Goal: Transaction & Acquisition: Book appointment/travel/reservation

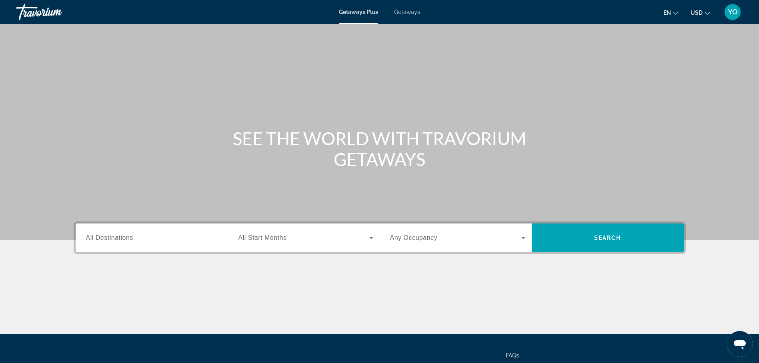
click at [118, 238] on span "All Destinations" at bounding box center [109, 237] width 47 height 7
click at [118, 238] on input "Destination All Destinations" at bounding box center [153, 239] width 135 height 10
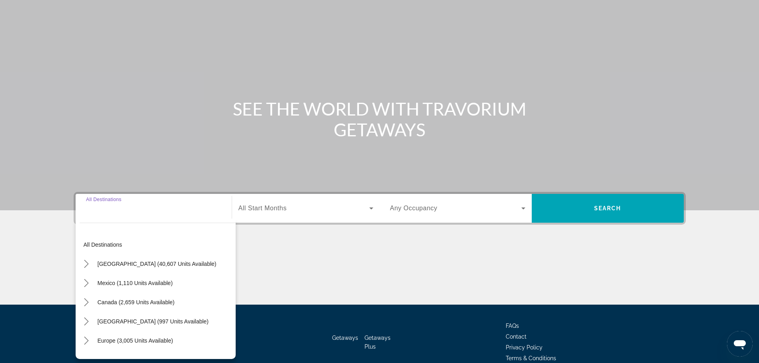
click at [118, 223] on div "Destination All Destinations All destinations [GEOGRAPHIC_DATA] (40,607 units a…" at bounding box center [154, 208] width 148 height 29
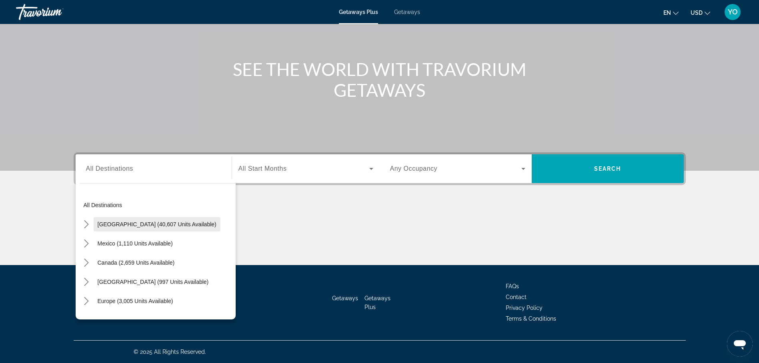
click at [128, 222] on span "[GEOGRAPHIC_DATA] (40,607 units available)" at bounding box center [157, 224] width 119 height 6
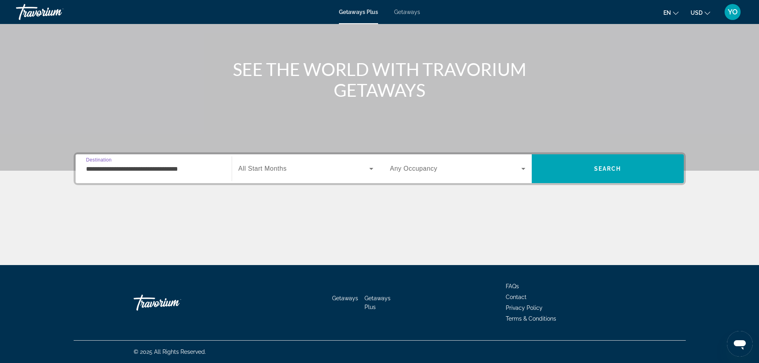
click at [150, 171] on input "**********" at bounding box center [153, 169] width 135 height 10
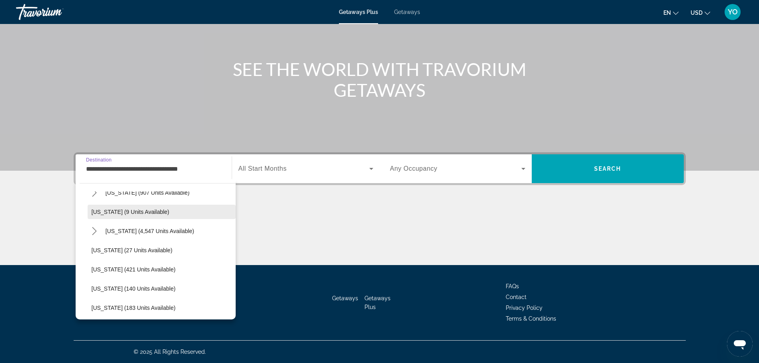
scroll to position [120, 0]
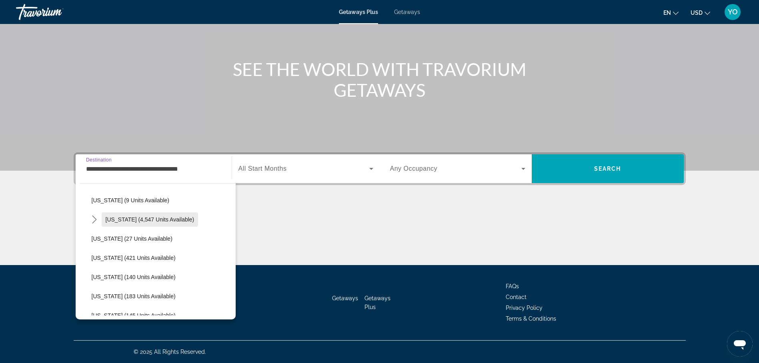
click at [144, 218] on span "[US_STATE] (4,547 units available)" at bounding box center [150, 219] width 89 height 6
type input "**********"
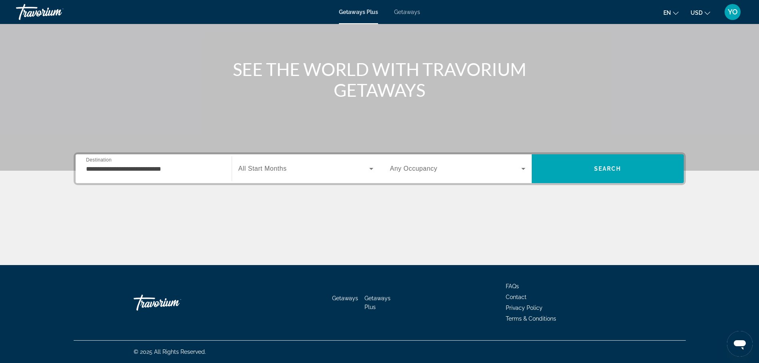
click at [268, 168] on span "All Start Months" at bounding box center [262, 168] width 48 height 7
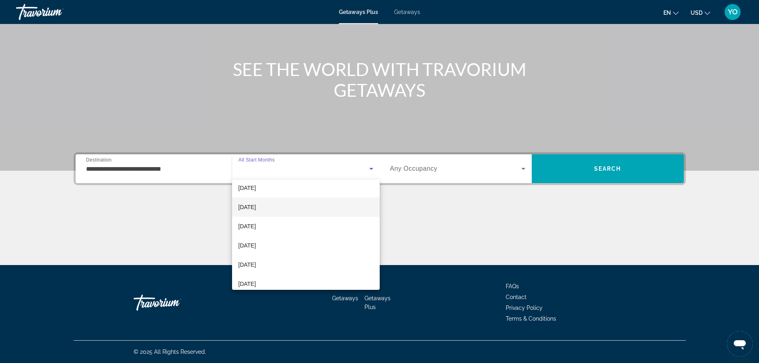
click at [256, 207] on span "[DATE]" at bounding box center [247, 207] width 18 height 10
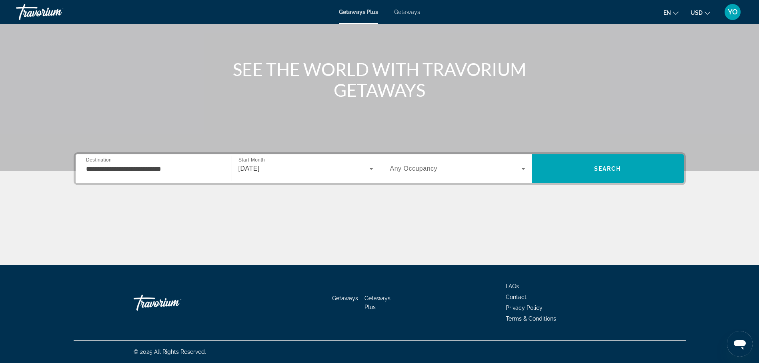
click at [407, 169] on span "Any Occupancy" at bounding box center [414, 168] width 48 height 7
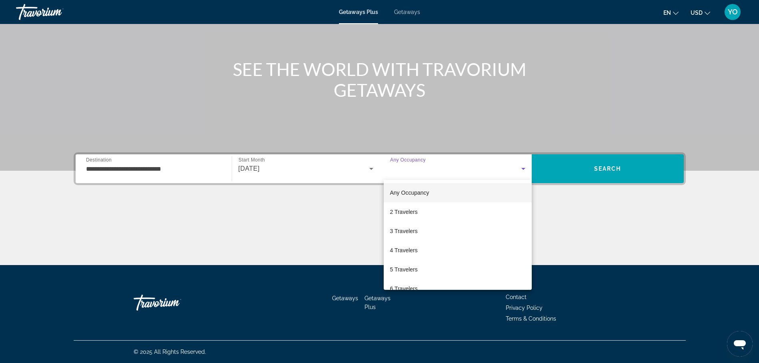
click at [410, 10] on div at bounding box center [379, 181] width 759 height 363
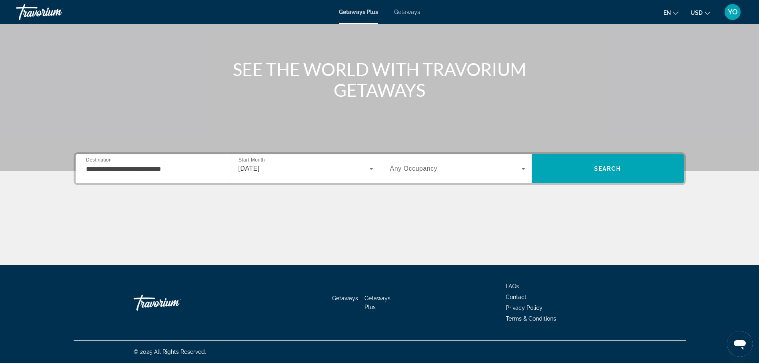
click at [406, 13] on span "Getaways" at bounding box center [407, 12] width 26 height 6
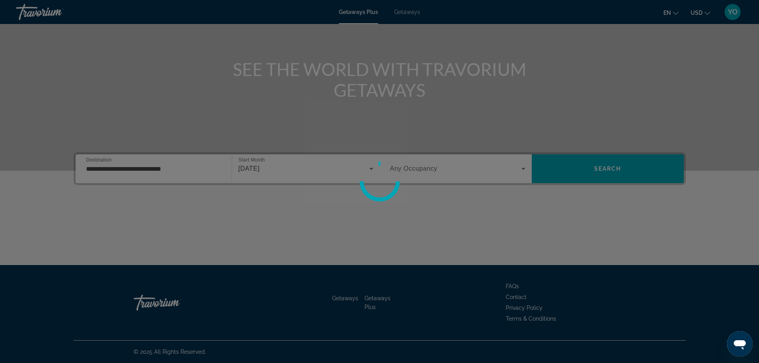
click at [407, 13] on div at bounding box center [379, 181] width 759 height 363
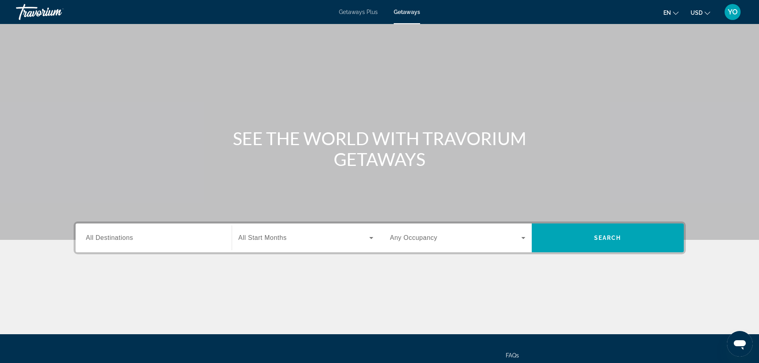
click at [124, 237] on span "All Destinations" at bounding box center [109, 237] width 47 height 7
click at [124, 237] on input "Destination All Destinations" at bounding box center [153, 239] width 135 height 10
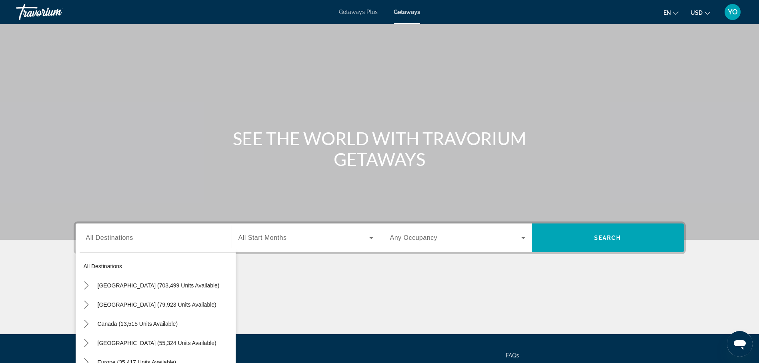
click at [124, 237] on div "Destination All Destinations All destinations [GEOGRAPHIC_DATA] (703,499 units …" at bounding box center [154, 238] width 148 height 29
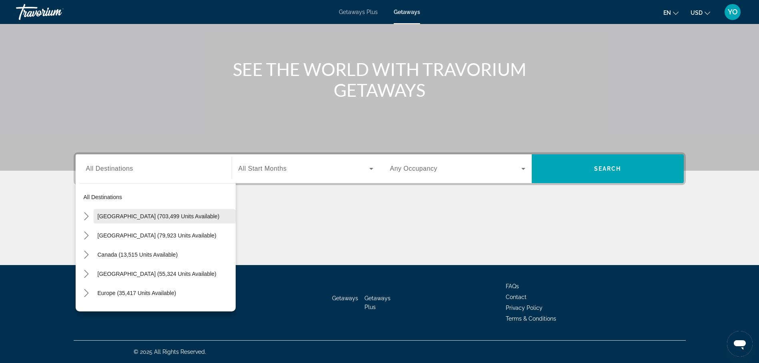
click at [133, 217] on span "[GEOGRAPHIC_DATA] (703,499 units available)" at bounding box center [159, 216] width 122 height 6
type input "**********"
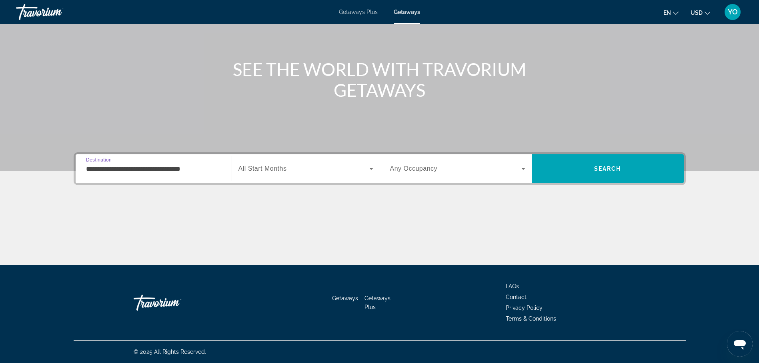
drag, startPoint x: 133, startPoint y: 217, endPoint x: 146, endPoint y: 213, distance: 13.7
click at [136, 217] on div "Main content" at bounding box center [380, 235] width 612 height 60
click at [269, 170] on span "All Start Months" at bounding box center [262, 168] width 48 height 7
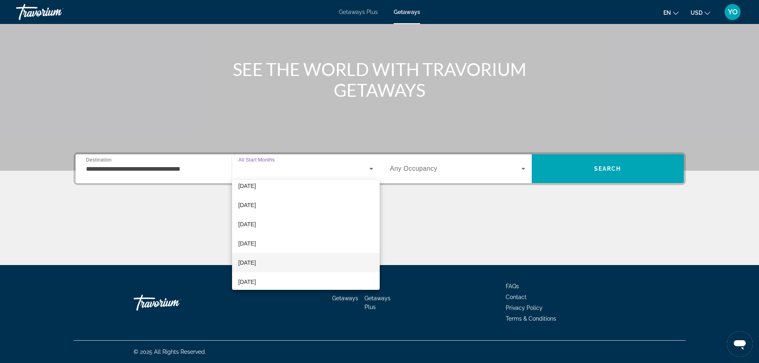
scroll to position [80, 0]
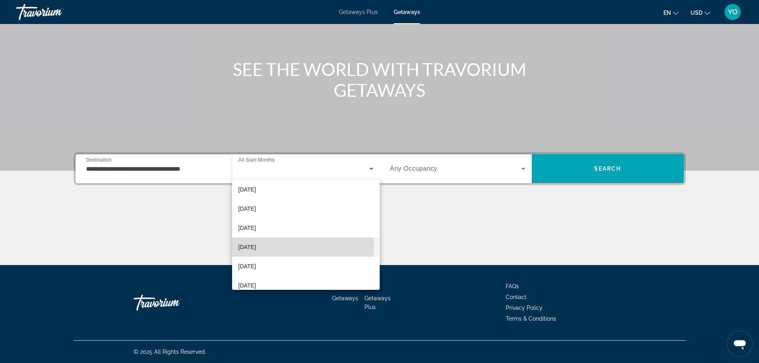
click at [270, 245] on mat-option "[DATE]" at bounding box center [306, 247] width 148 height 19
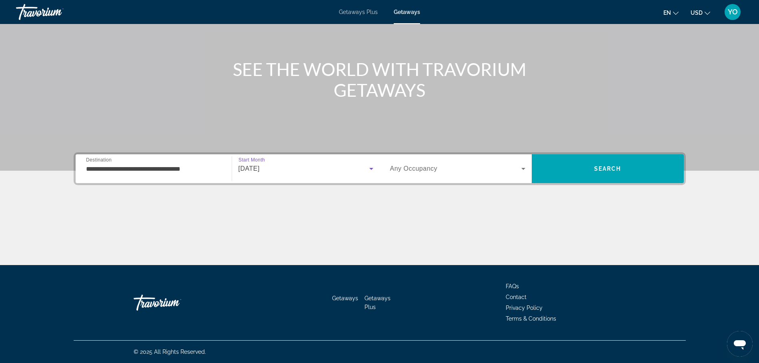
click at [428, 169] on span "Any Occupancy" at bounding box center [414, 168] width 48 height 7
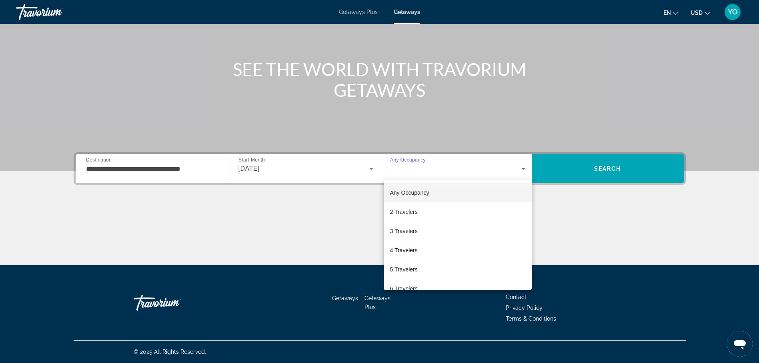
click at [428, 169] on div at bounding box center [379, 181] width 759 height 363
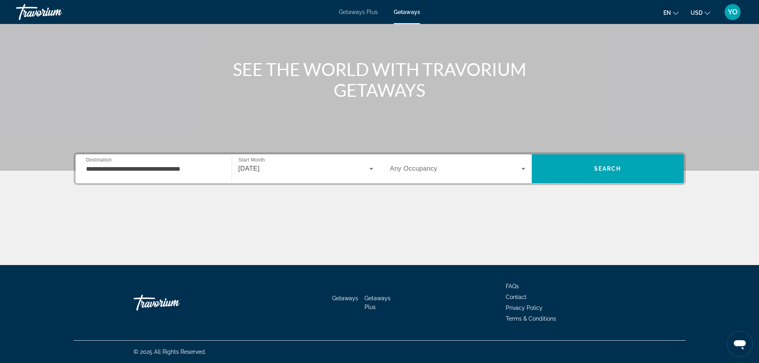
click at [418, 169] on span "Any Occupancy" at bounding box center [414, 168] width 48 height 7
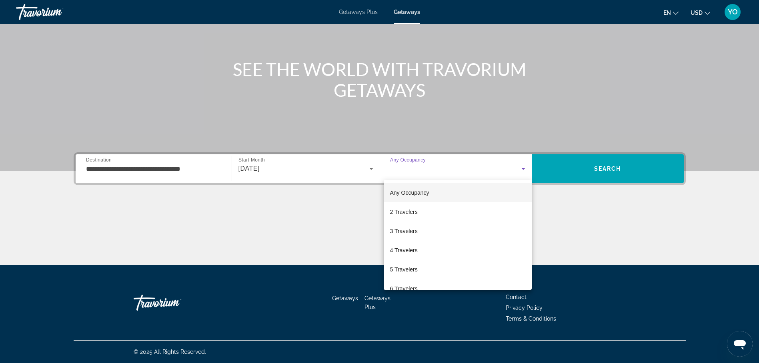
click at [418, 169] on div at bounding box center [379, 181] width 759 height 363
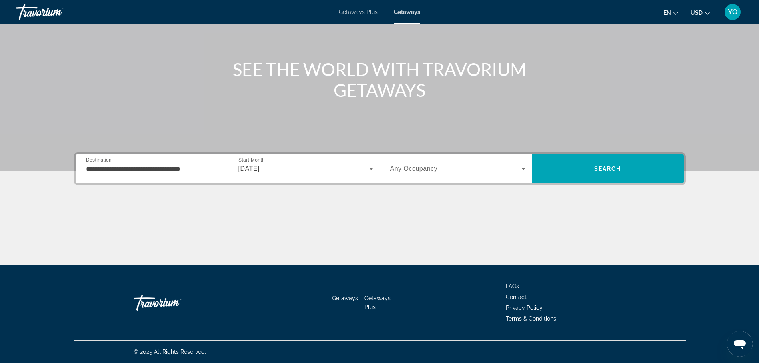
click at [408, 167] on span "Any Occupancy" at bounding box center [414, 168] width 48 height 7
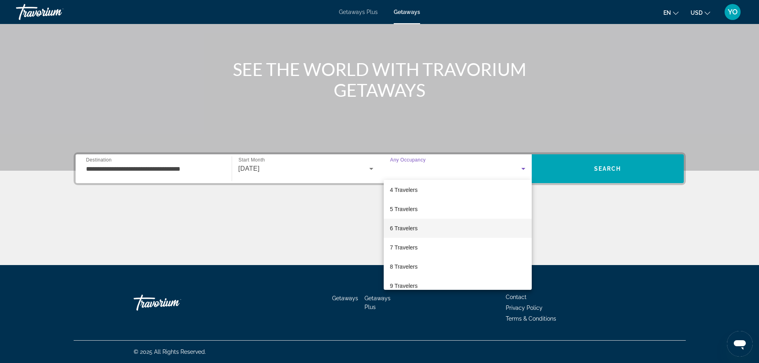
scroll to position [88, 0]
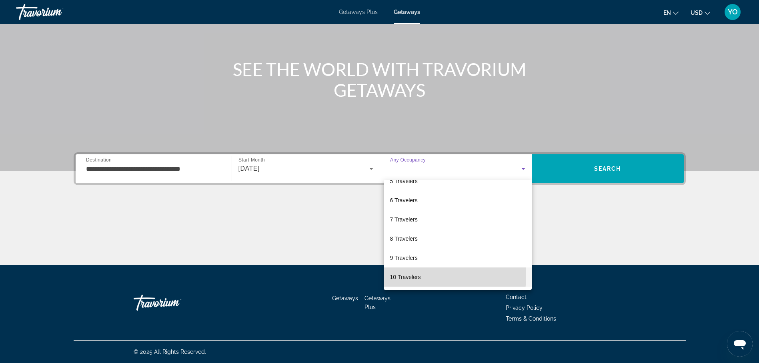
click at [422, 276] on mat-option "10 Travelers" at bounding box center [457, 277] width 148 height 19
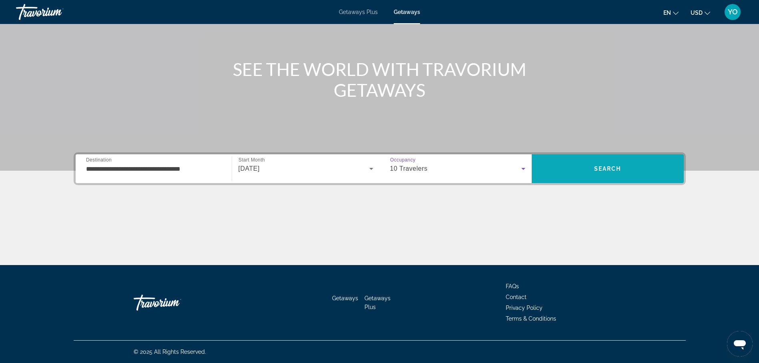
click at [588, 169] on span "Search" at bounding box center [607, 168] width 152 height 19
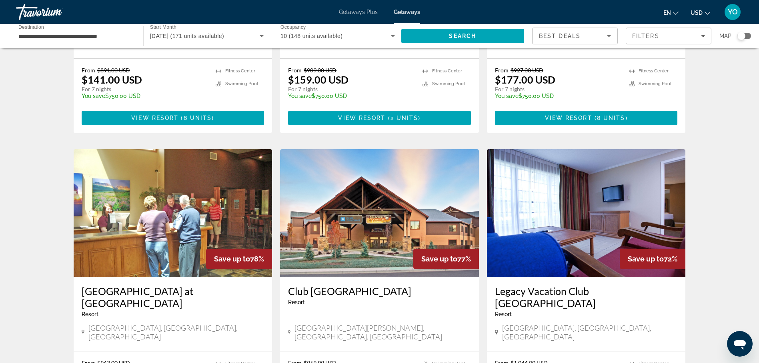
scroll to position [840, 0]
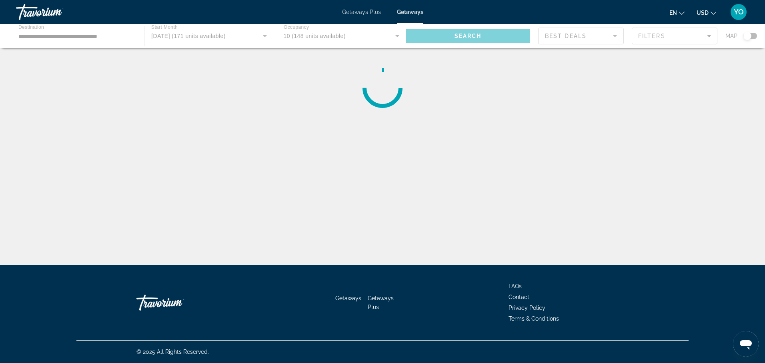
click at [393, 343] on div "© 2025 All Rights Reserved." at bounding box center [382, 352] width 612 height 22
